Goal: Information Seeking & Learning: Learn about a topic

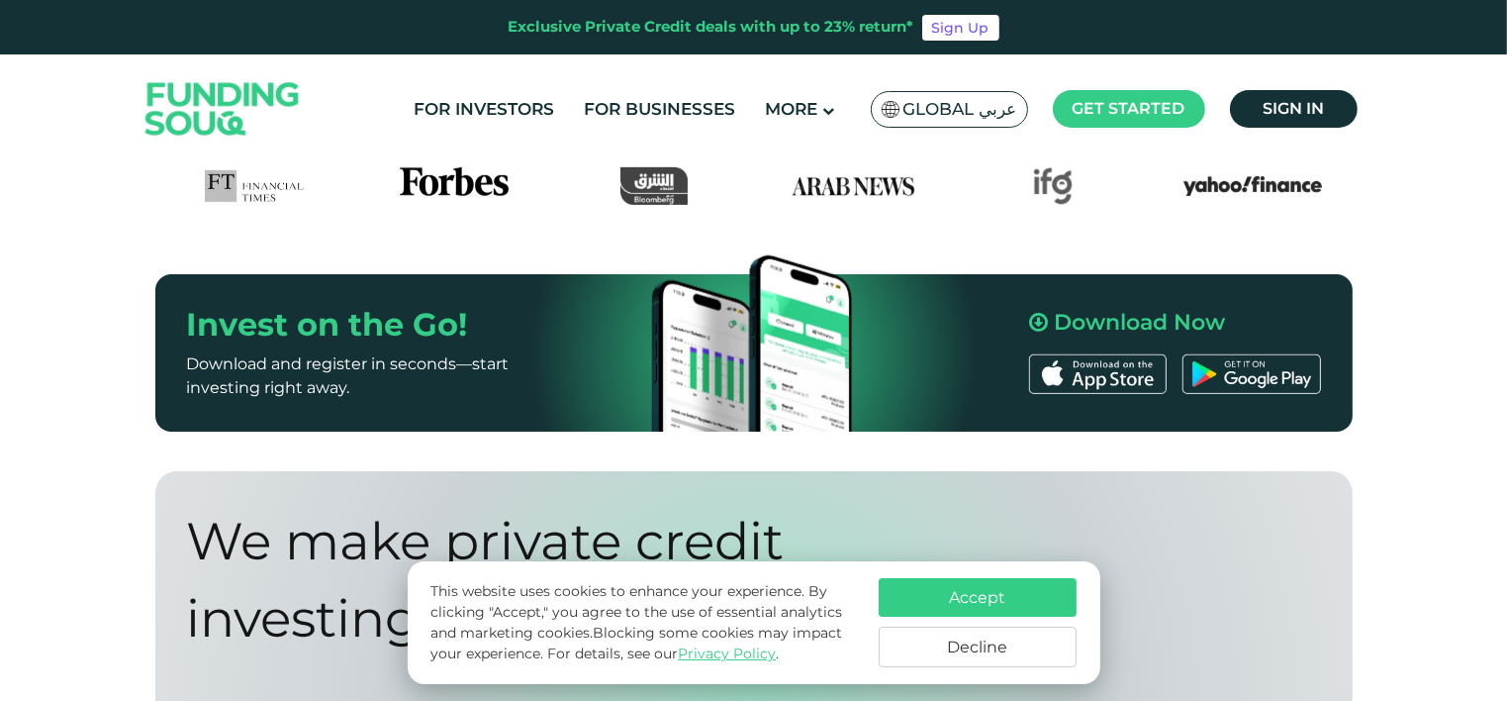
scroll to position [1089, 0]
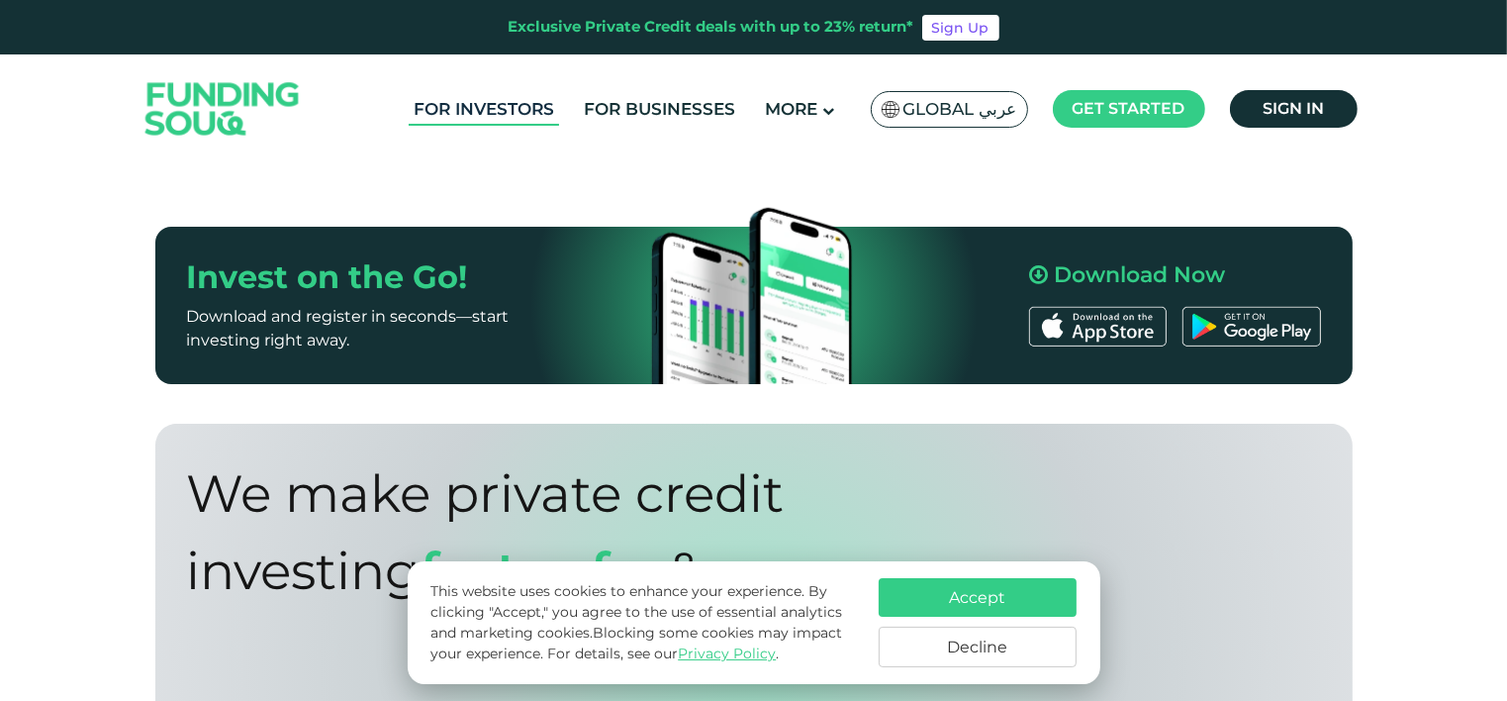
click at [445, 115] on link "For Investors" at bounding box center [484, 109] width 150 height 33
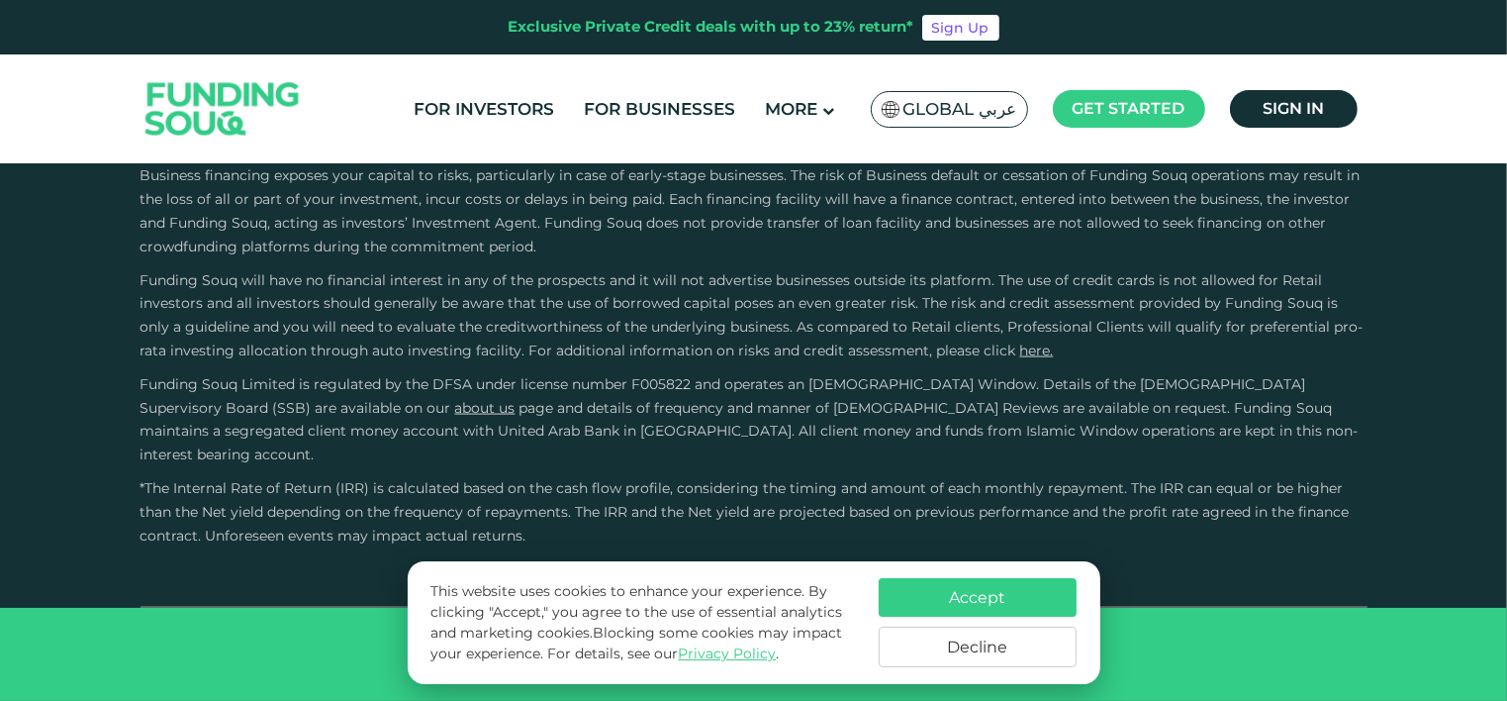
scroll to position [3959, 0]
type tc-range-slider "20000"
type tc-range-slider "10000"
drag, startPoint x: 225, startPoint y: 256, endPoint x: 206, endPoint y: 251, distance: 19.4
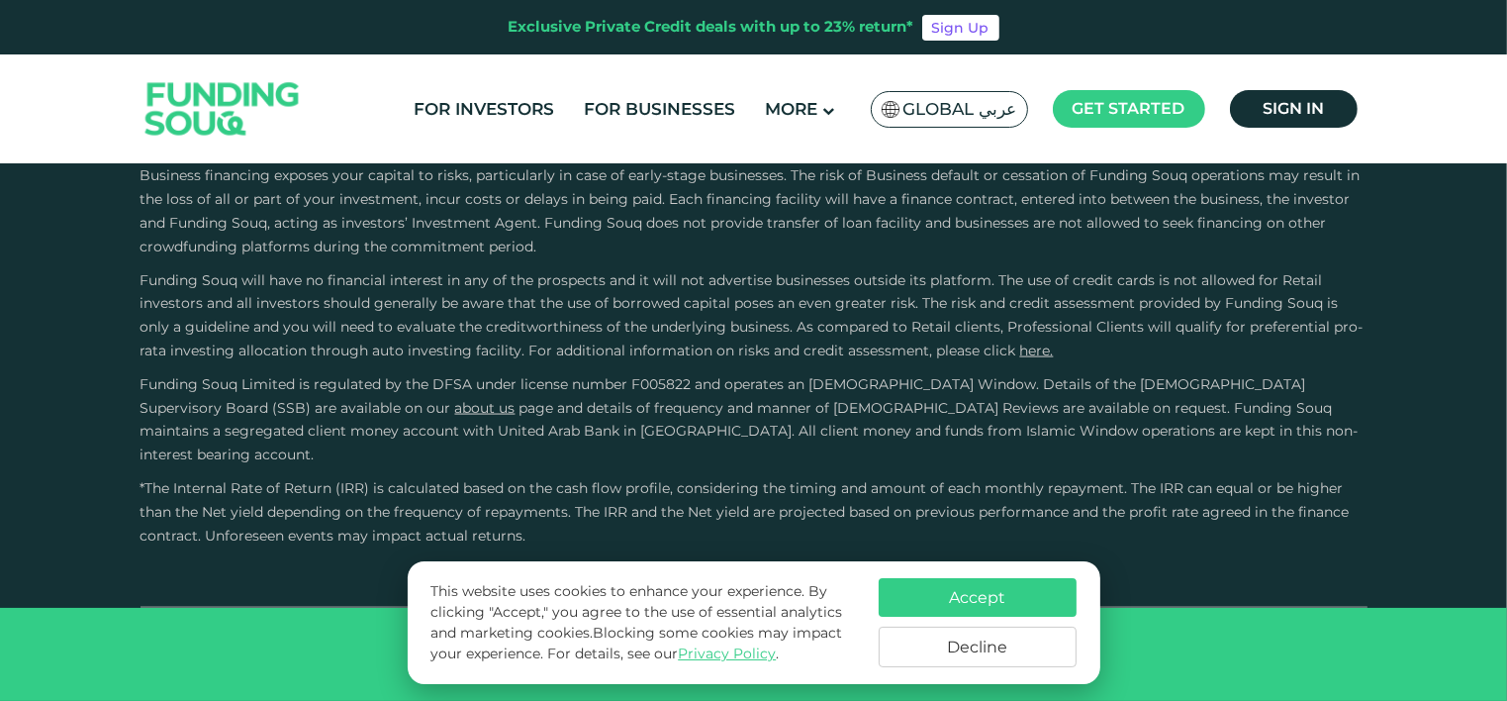
drag, startPoint x: 801, startPoint y: 256, endPoint x: 590, endPoint y: 253, distance: 210.8
type tc-range-slider "5"
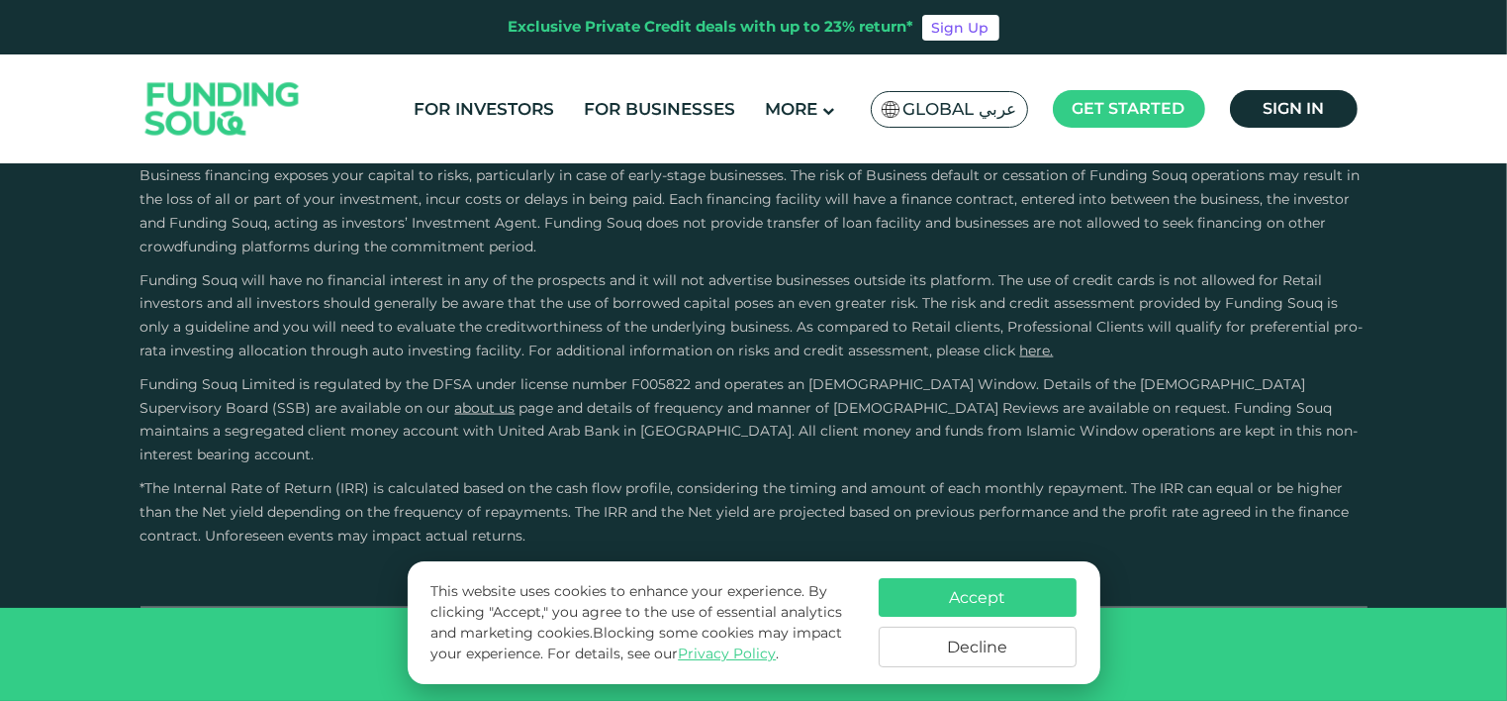
scroll to position [4454, 0]
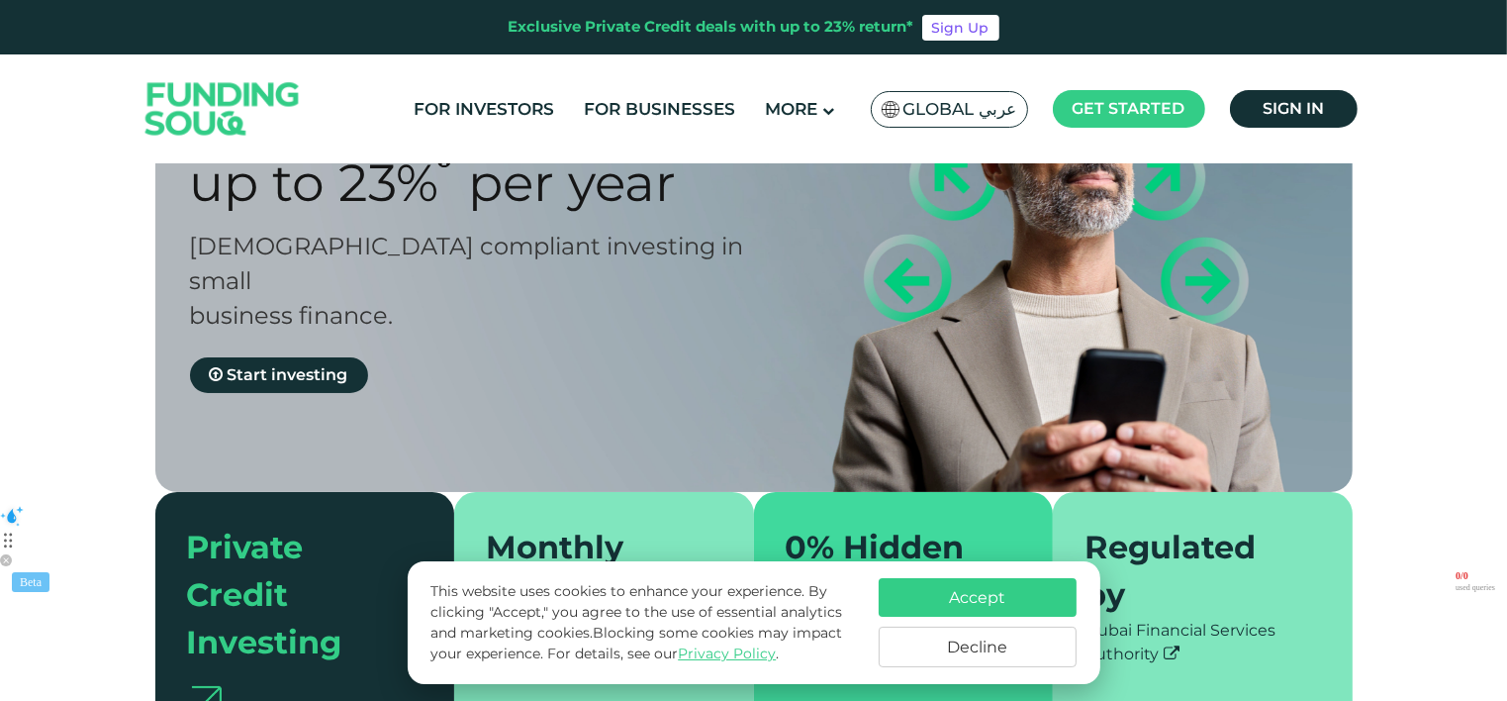
scroll to position [0, 0]
